Goal: Task Accomplishment & Management: Manage account settings

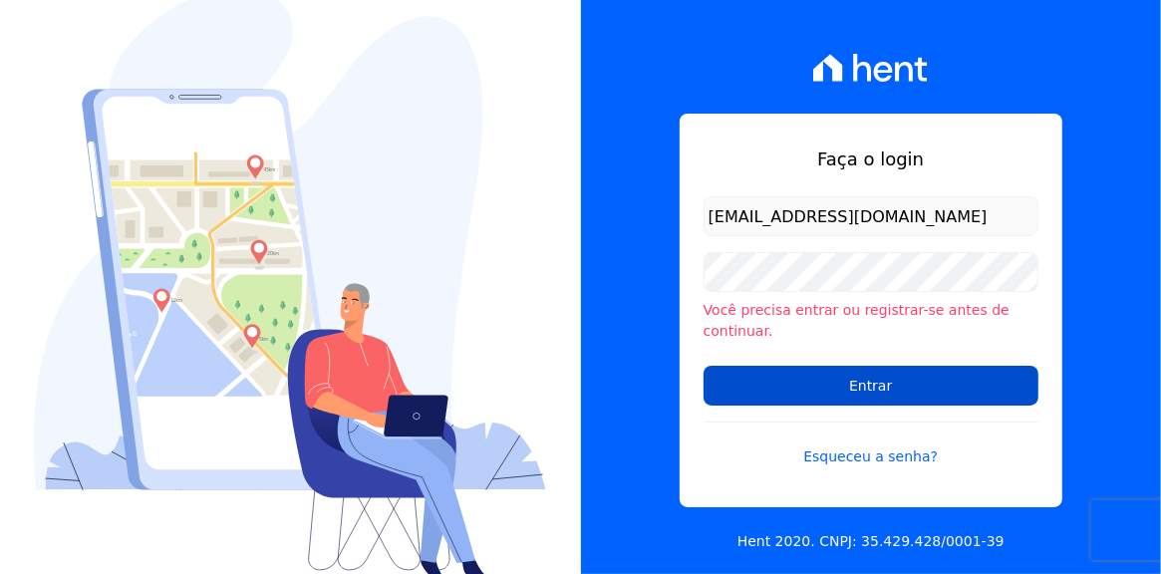
click at [869, 381] on input "Entrar" at bounding box center [871, 386] width 335 height 40
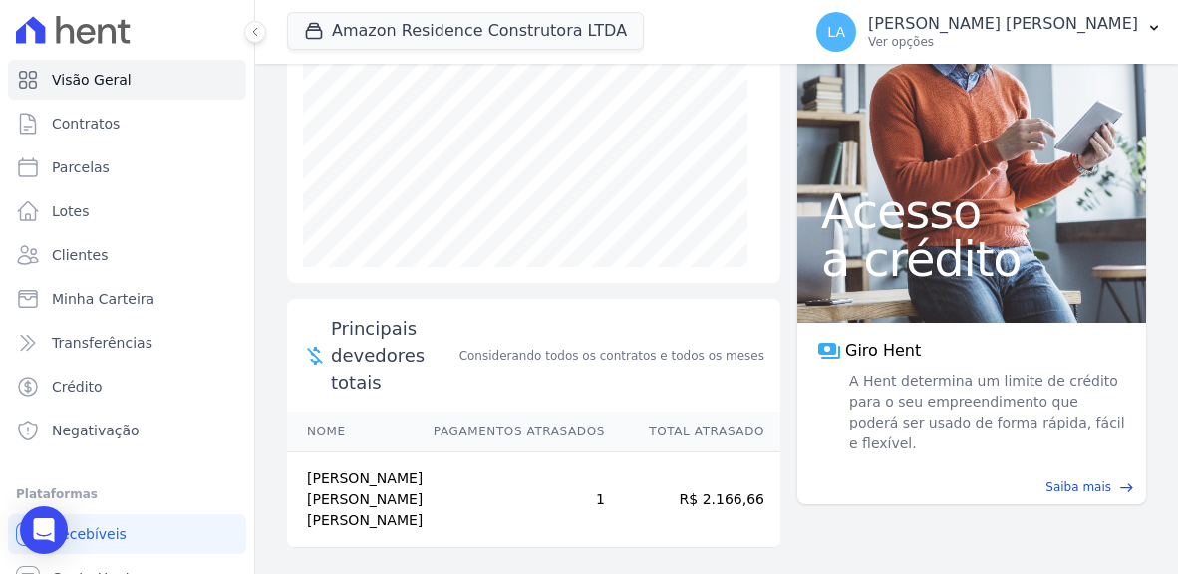
scroll to position [86, 0]
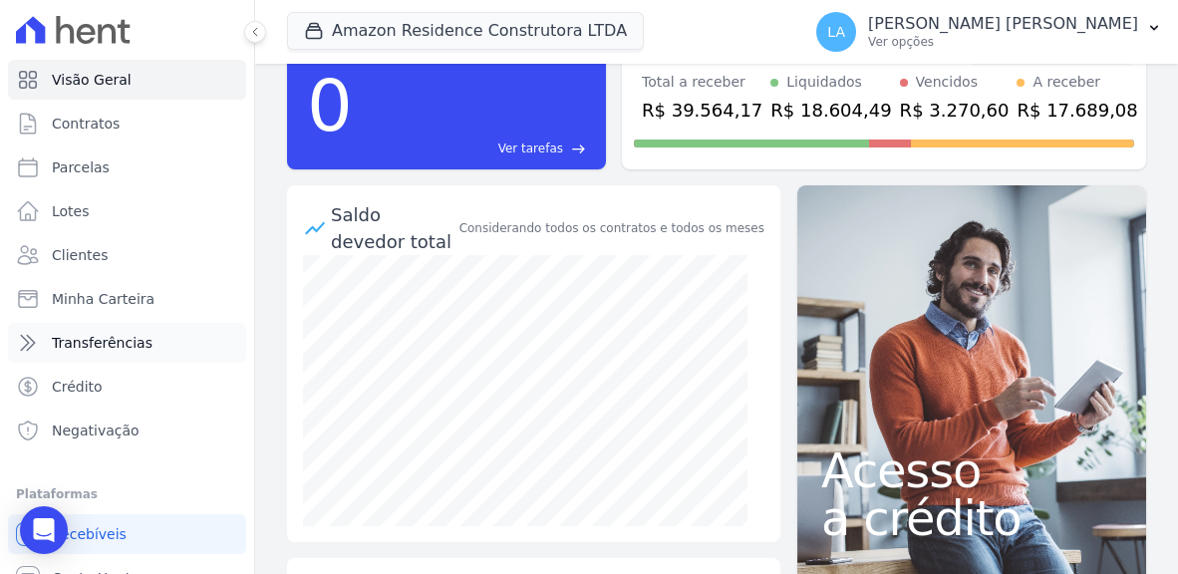
click at [96, 348] on span "Transferências" at bounding box center [102, 343] width 101 height 20
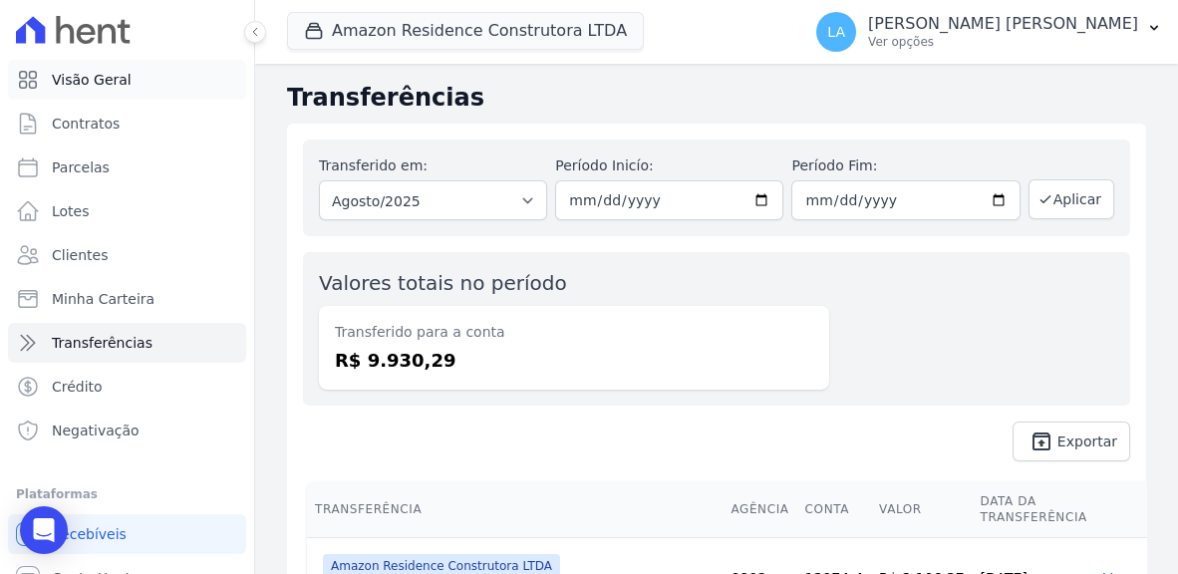
click at [93, 77] on span "Visão Geral" at bounding box center [92, 80] width 80 height 20
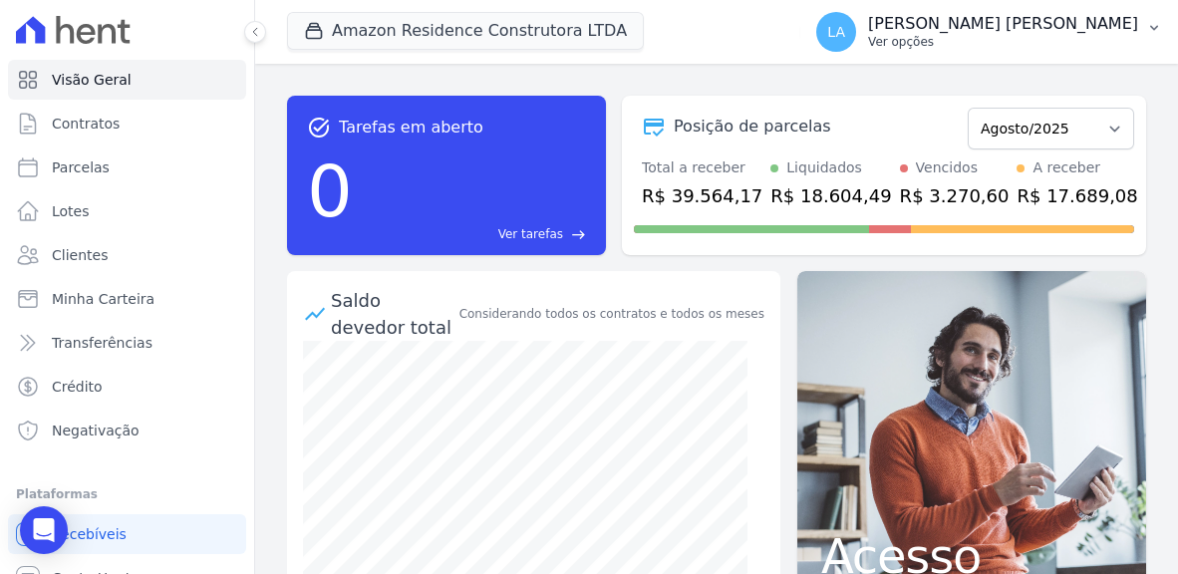
click at [1155, 25] on icon "button" at bounding box center [1155, 28] width 16 height 16
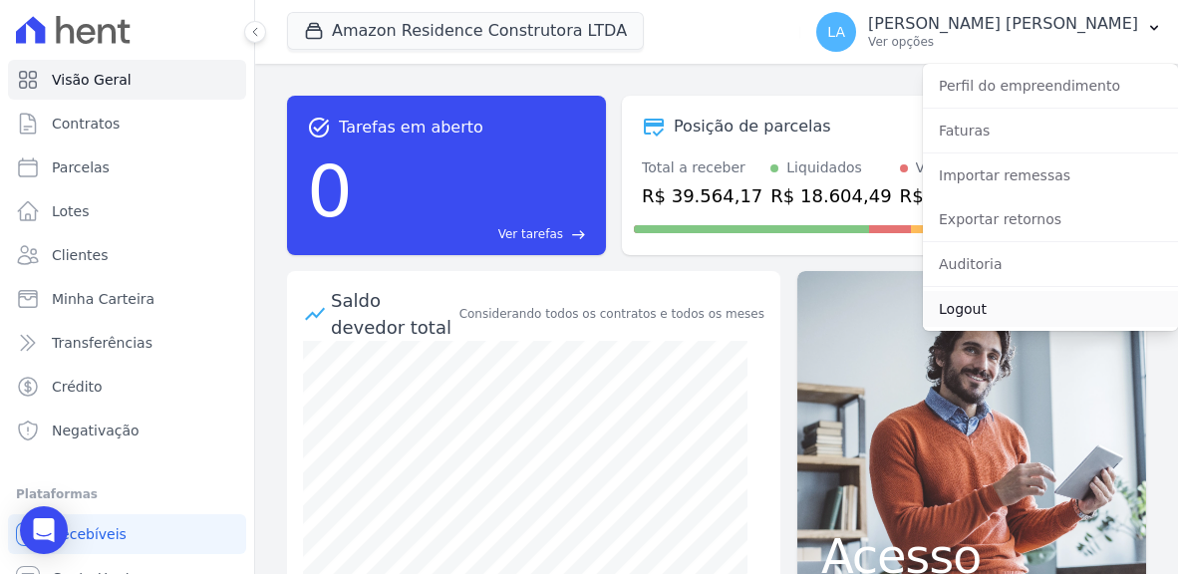
click at [970, 313] on link "Logout" at bounding box center [1050, 309] width 255 height 36
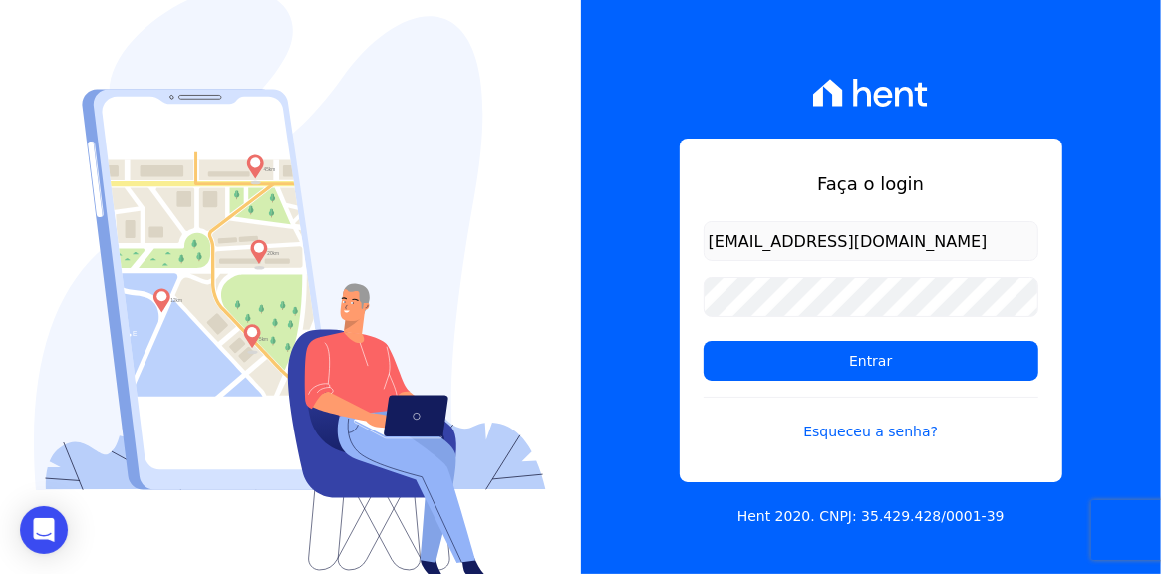
type input "[EMAIL_ADDRESS][DOMAIN_NAME]"
